Goal: Transaction & Acquisition: Purchase product/service

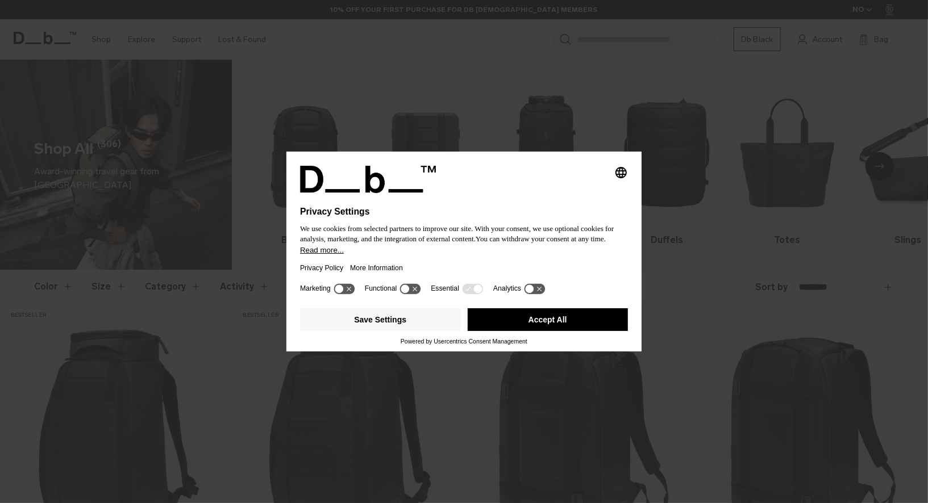
click at [547, 324] on button "Accept All" at bounding box center [548, 320] width 161 height 23
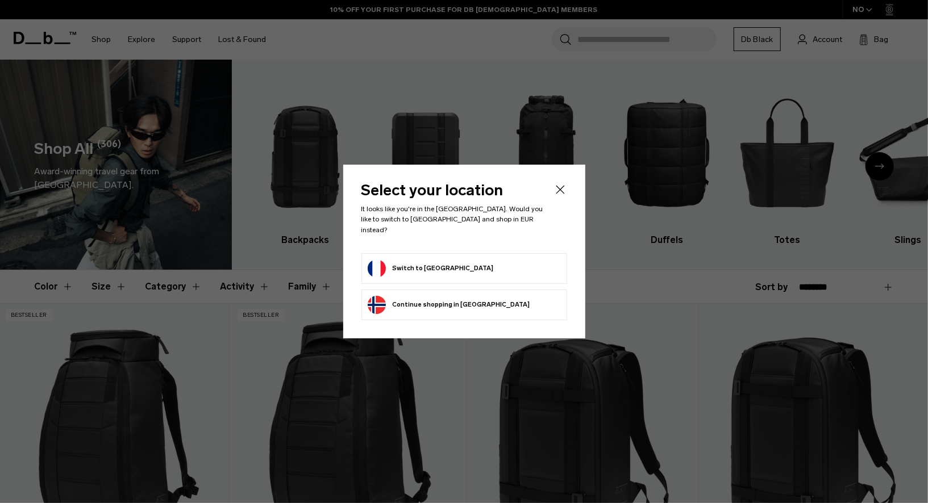
click at [439, 260] on button "Switch to France" at bounding box center [431, 269] width 126 height 18
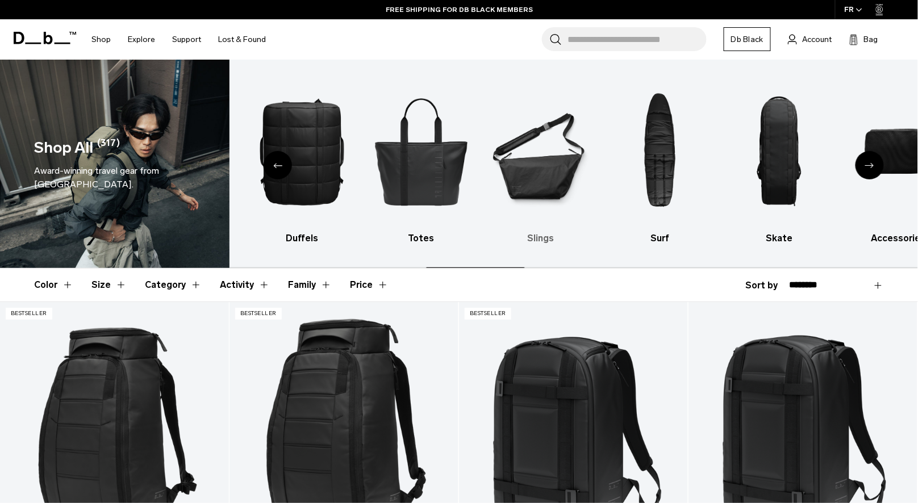
click at [552, 179] on img "6 / 10" at bounding box center [540, 151] width 99 height 149
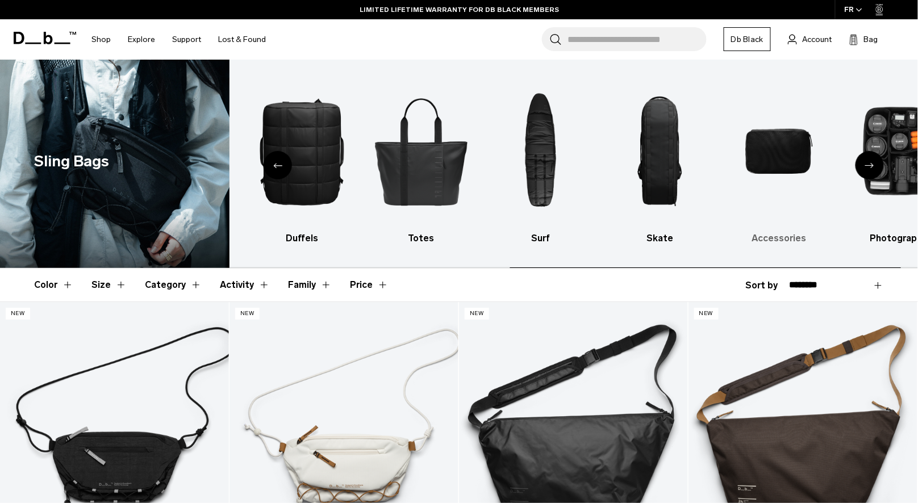
click at [773, 182] on img "9 / 10" at bounding box center [779, 151] width 99 height 149
click at [750, 157] on img "9 / 10" at bounding box center [779, 151] width 99 height 149
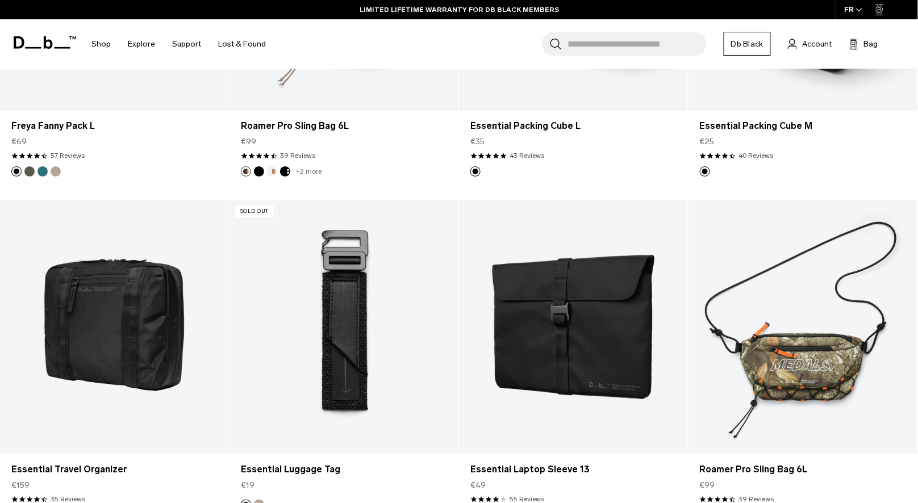
scroll to position [2184, 0]
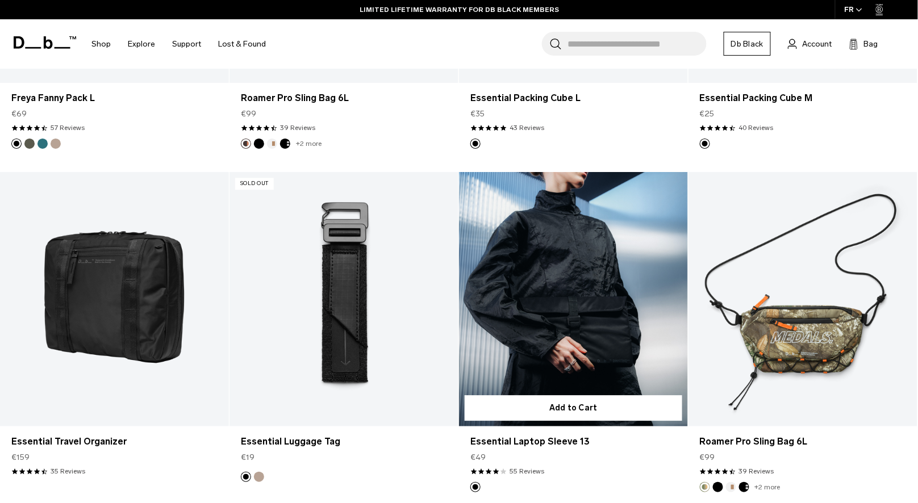
click at [512, 299] on link "Essential Laptop Sleeve 13" at bounding box center [573, 299] width 229 height 255
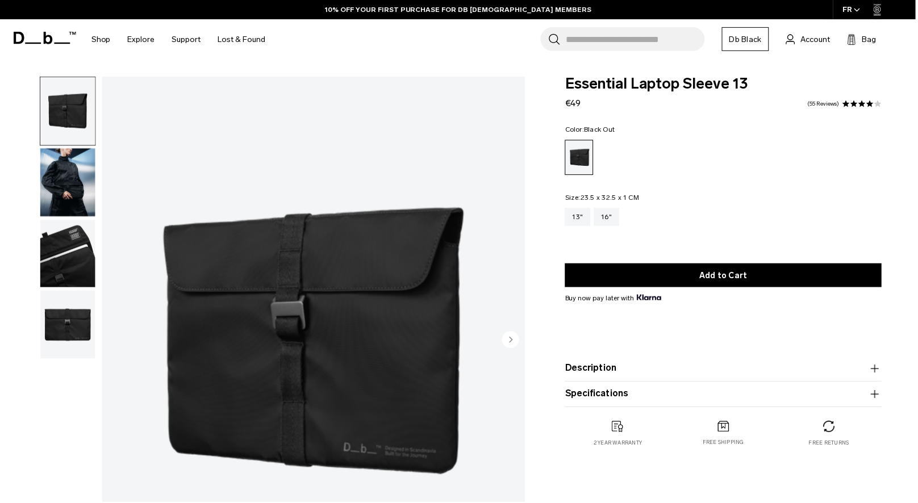
click at [425, 327] on img "1 / 4" at bounding box center [314, 342] width 424 height 530
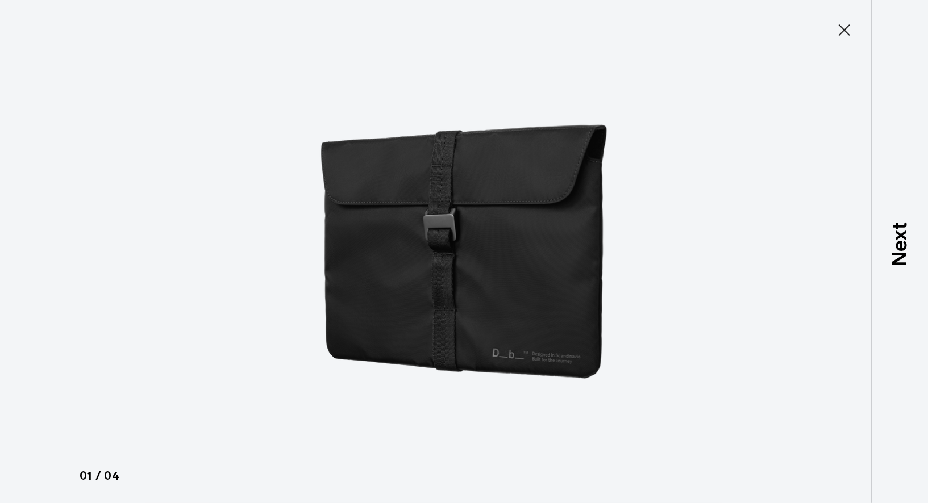
click at [507, 350] on img at bounding box center [464, 251] width 511 height 503
click at [843, 28] on icon at bounding box center [844, 29] width 11 height 11
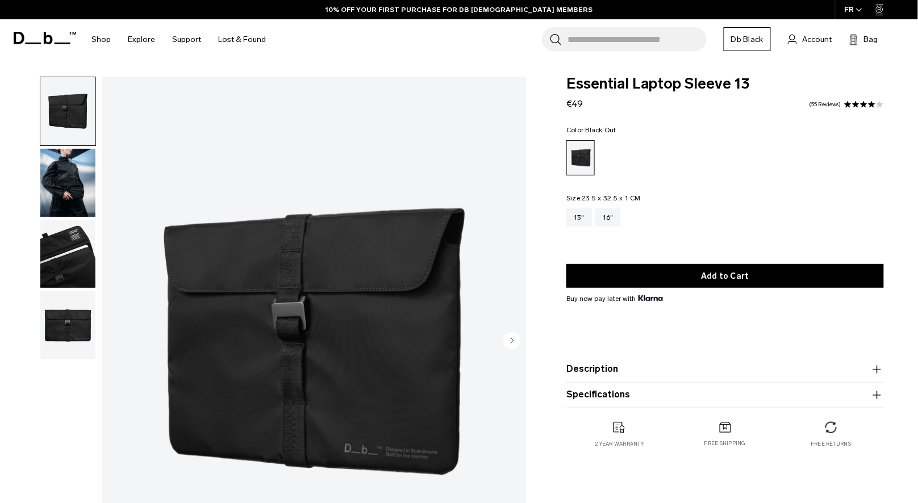
click at [73, 256] on img "button" at bounding box center [67, 254] width 55 height 68
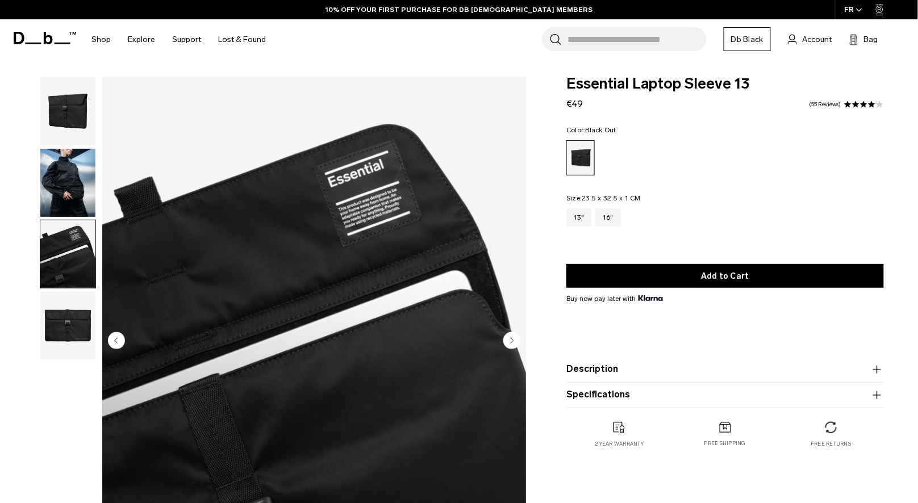
click at [66, 342] on img "button" at bounding box center [67, 326] width 55 height 68
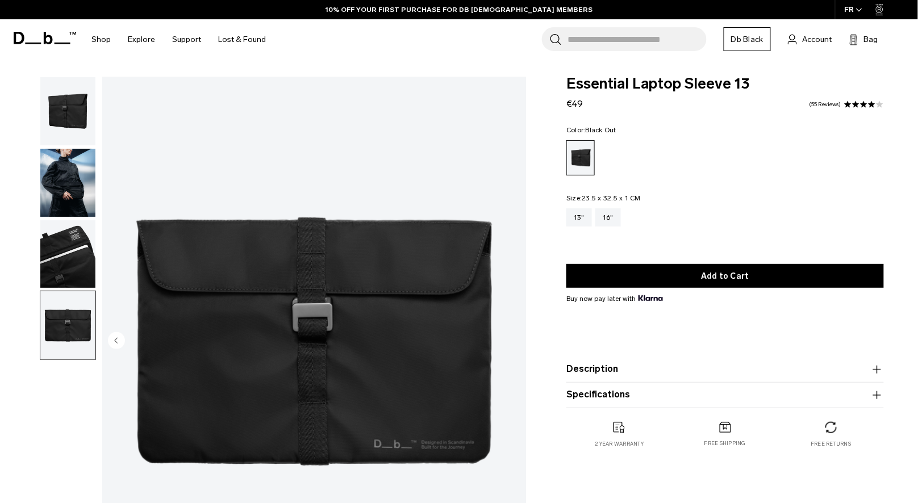
click at [50, 203] on img "button" at bounding box center [67, 183] width 55 height 68
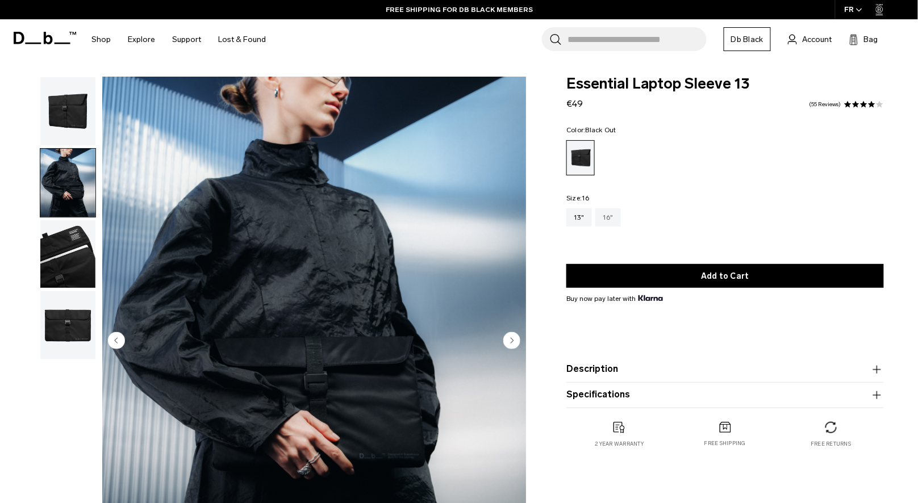
click at [605, 209] on div "16"" at bounding box center [609, 218] width 26 height 18
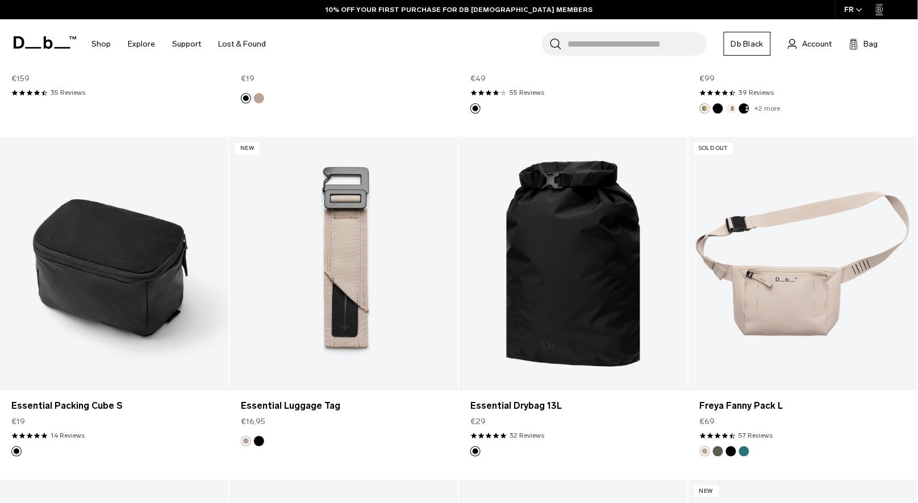
scroll to position [2567, 0]
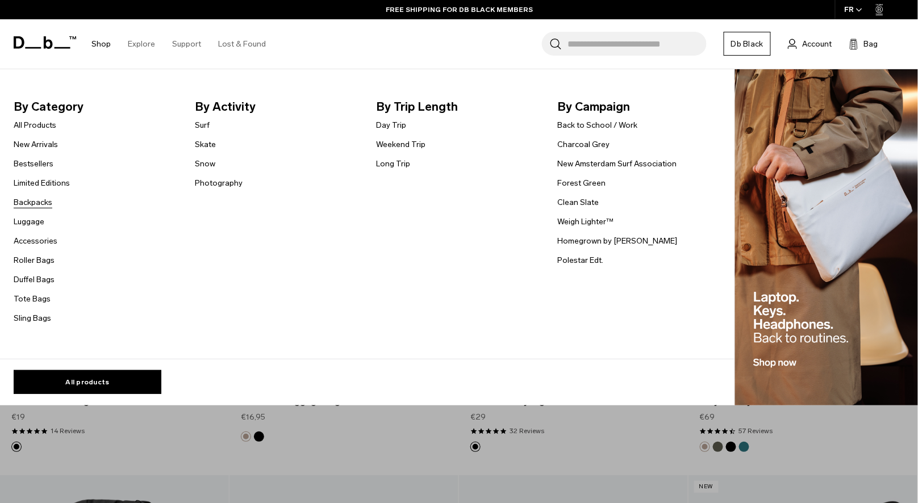
click at [23, 198] on link "Backpacks" at bounding box center [33, 203] width 39 height 12
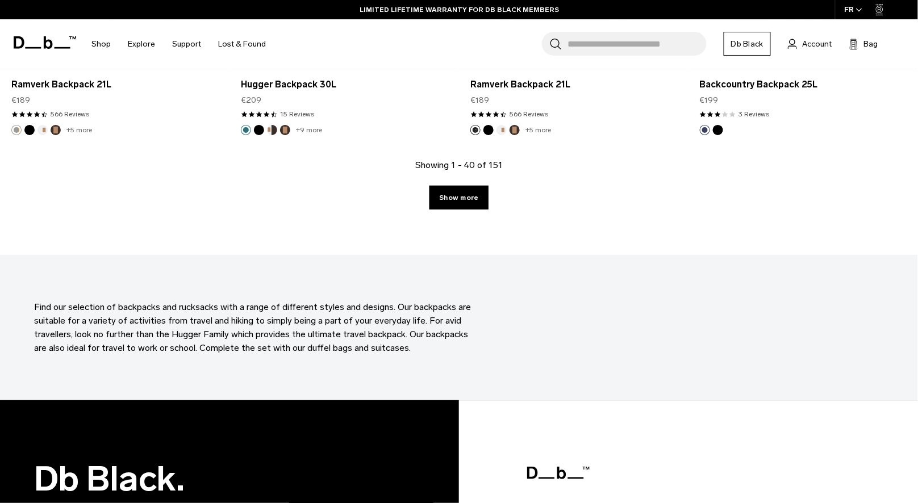
scroll to position [3609, 0]
